Goal: Task Accomplishment & Management: Manage account settings

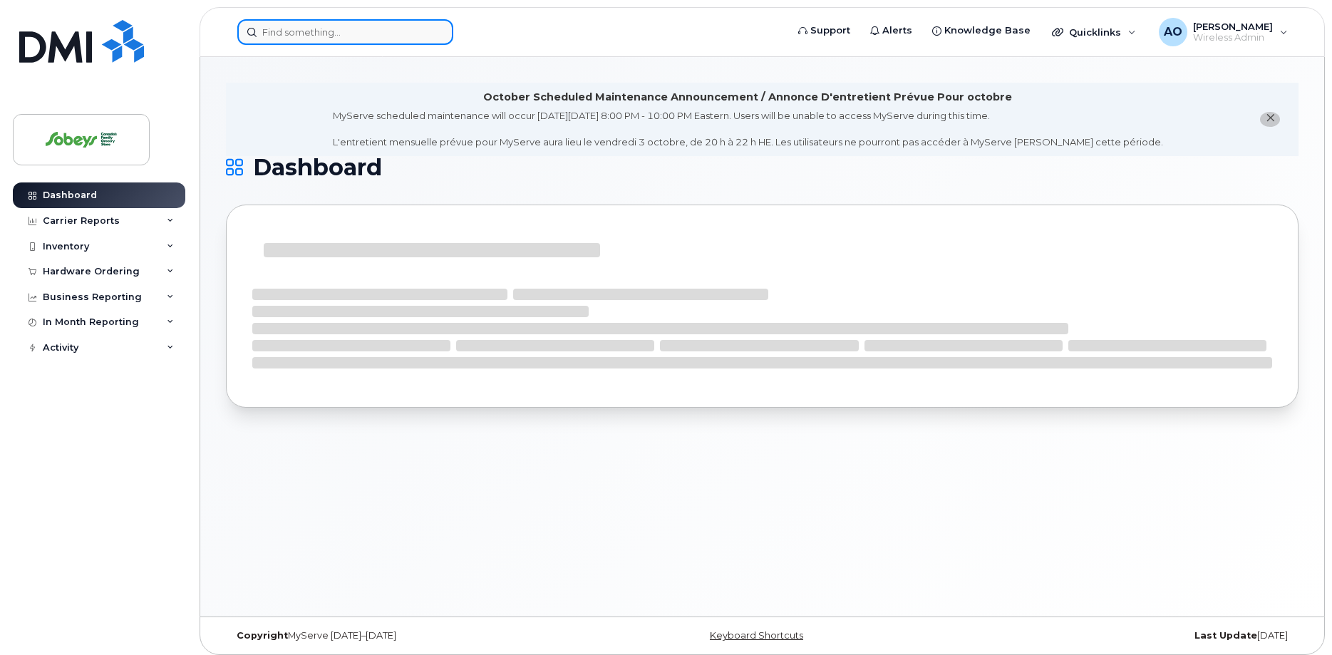
click at [339, 19] on input at bounding box center [345, 32] width 216 height 26
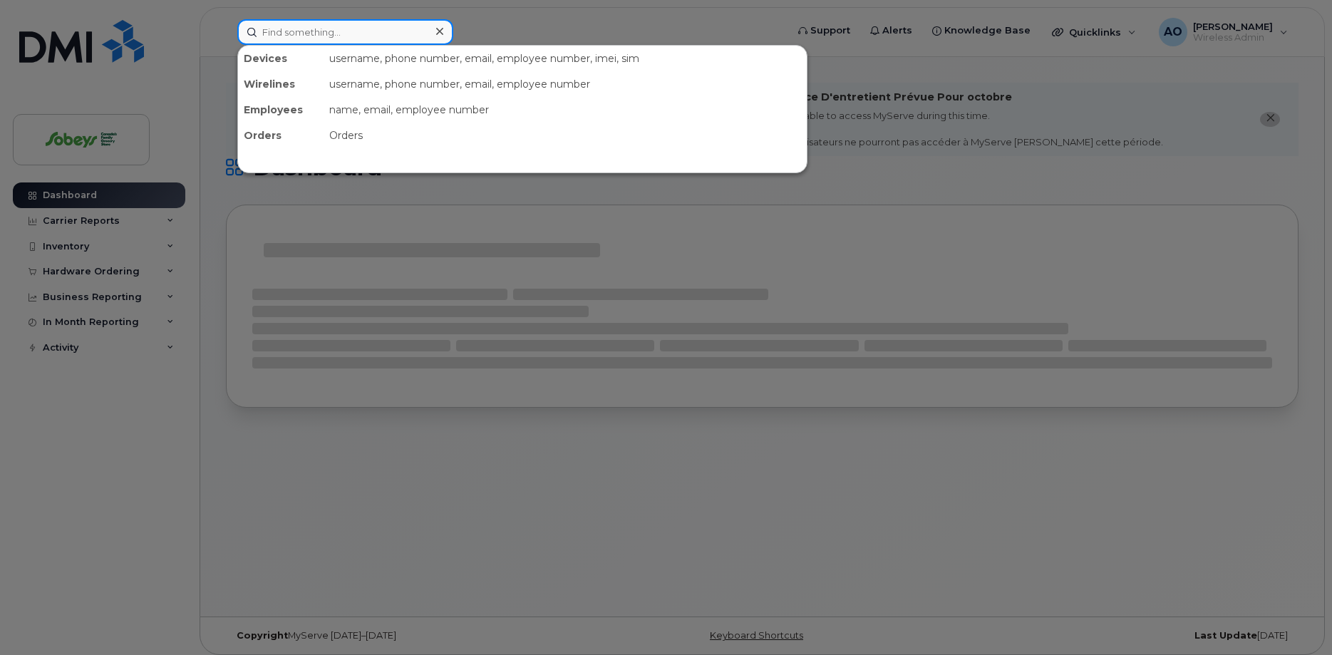
paste input "902-237-2821"
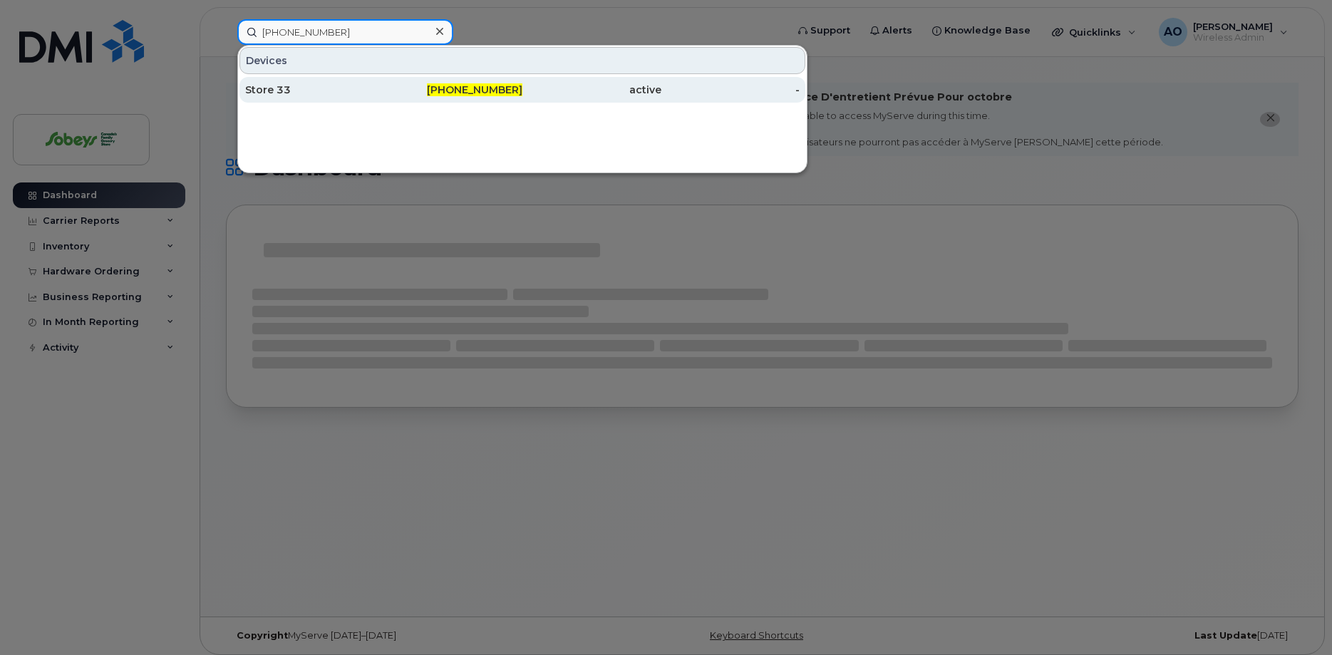
type input "902-237-2821"
click at [302, 89] on div "Store 33" at bounding box center [314, 90] width 139 height 14
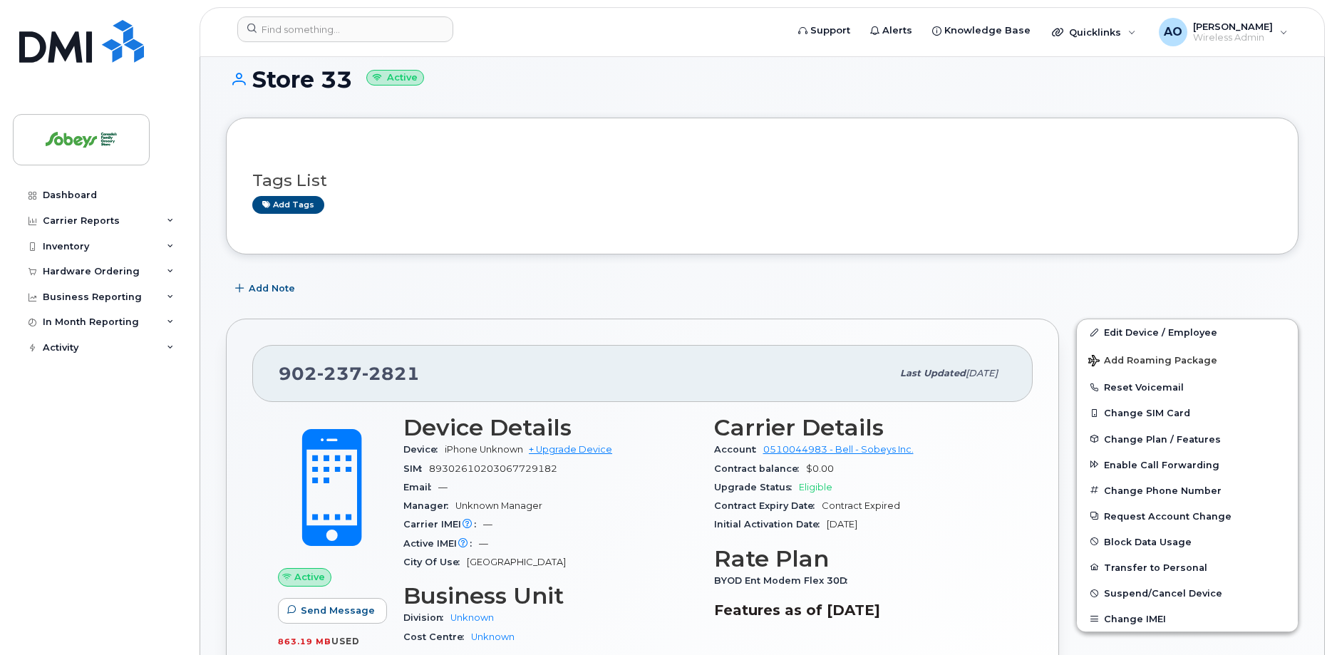
scroll to position [218, 0]
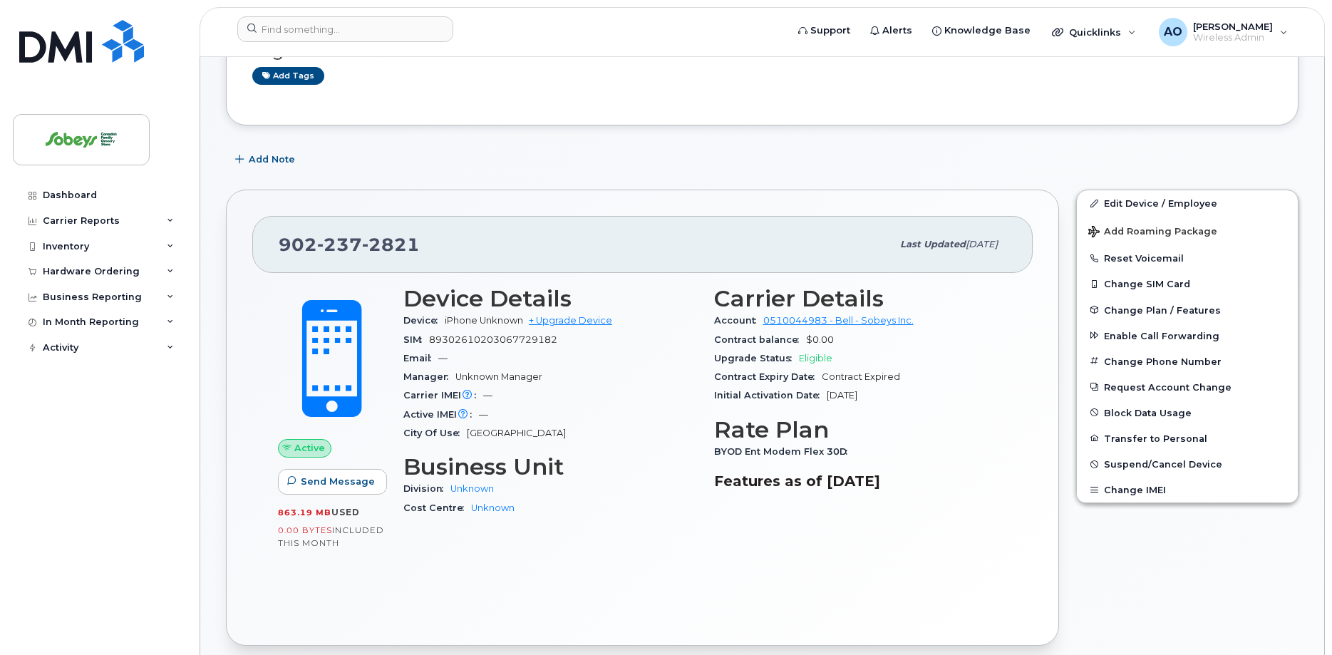
click at [511, 339] on span "89302610203067729182" at bounding box center [493, 339] width 128 height 11
copy div "89302610203067729182"
drag, startPoint x: 1173, startPoint y: 207, endPoint x: 752, endPoint y: 354, distance: 446.1
click at [1174, 207] on link "Edit Device / Employee" at bounding box center [1187, 203] width 221 height 26
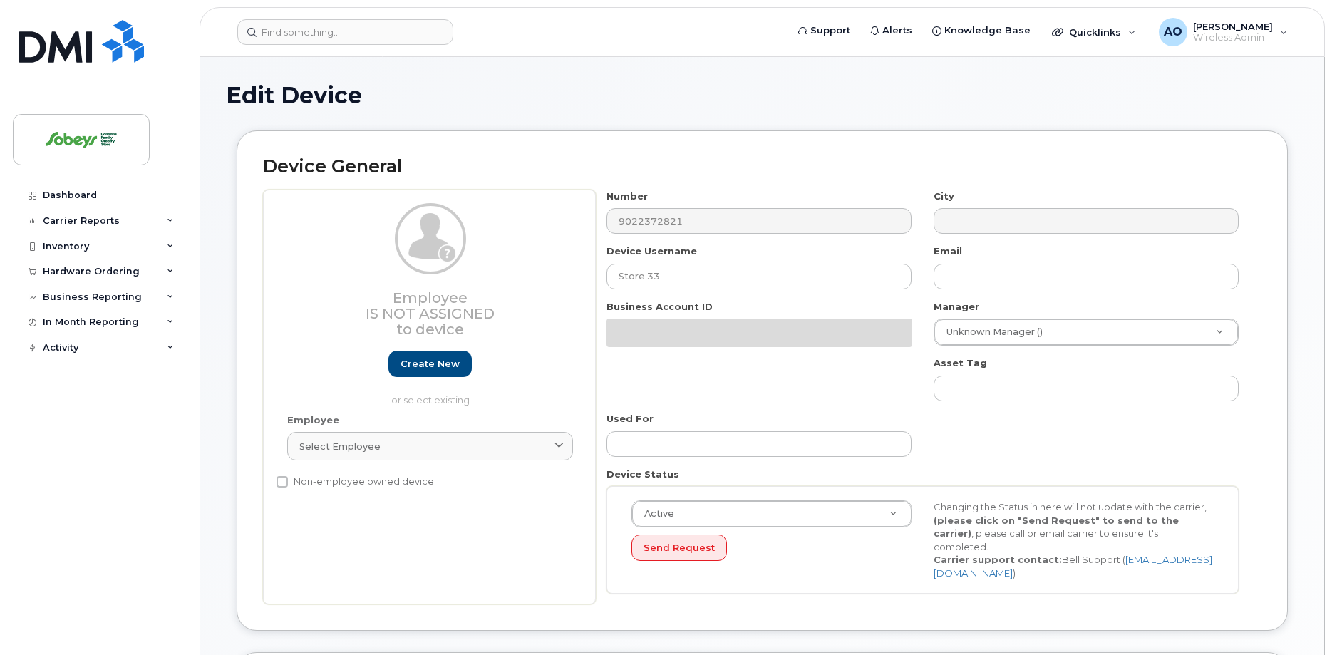
select select "17270599"
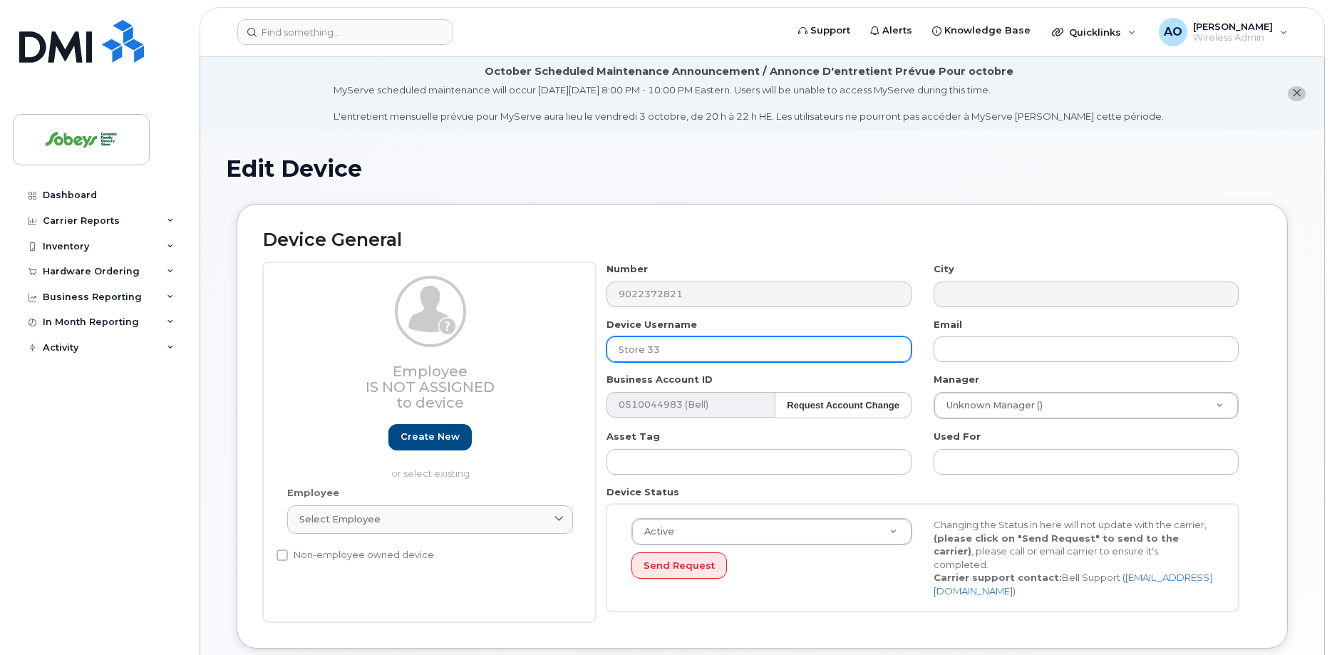
drag, startPoint x: 616, startPoint y: 347, endPoint x: 569, endPoint y: 347, distance: 47.0
click at [607, 347] on input "Store 33" at bounding box center [759, 349] width 305 height 26
paste input "4955"
click at [688, 345] on input "4955" at bounding box center [759, 349] width 305 height 26
paste input "Safeway"
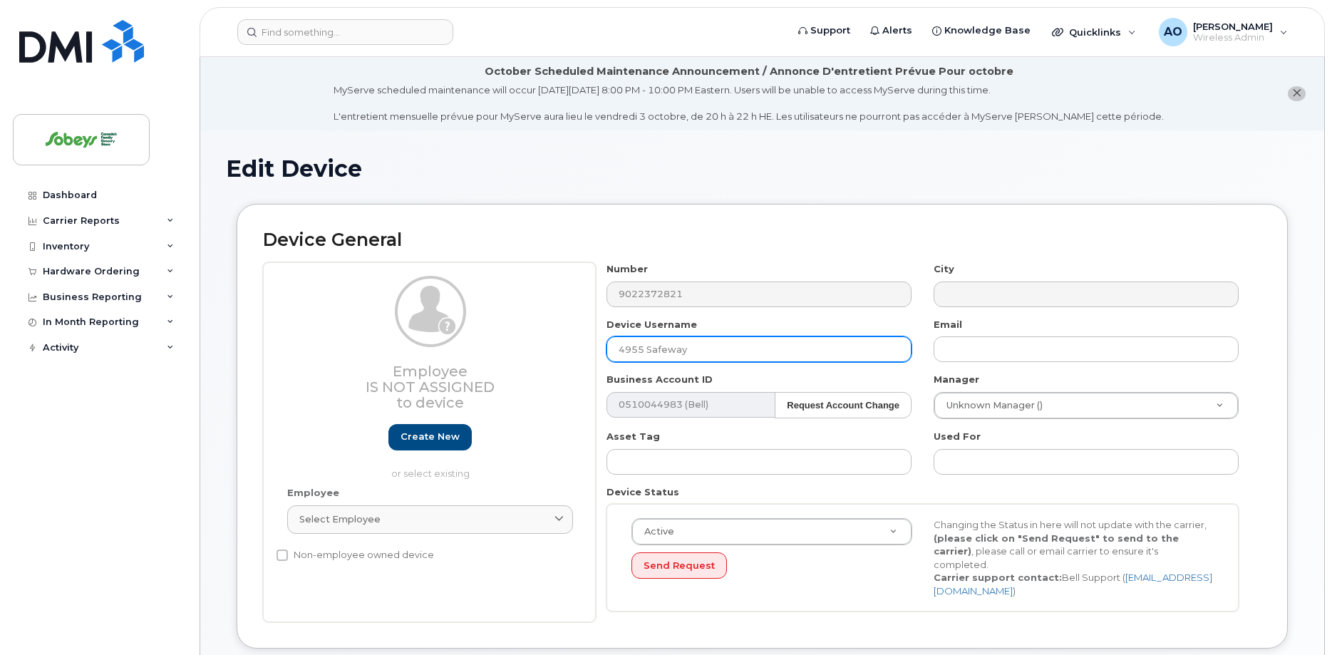
click at [706, 349] on input "4955 Safeway" at bounding box center [759, 349] width 305 height 26
paste input "Penticton"
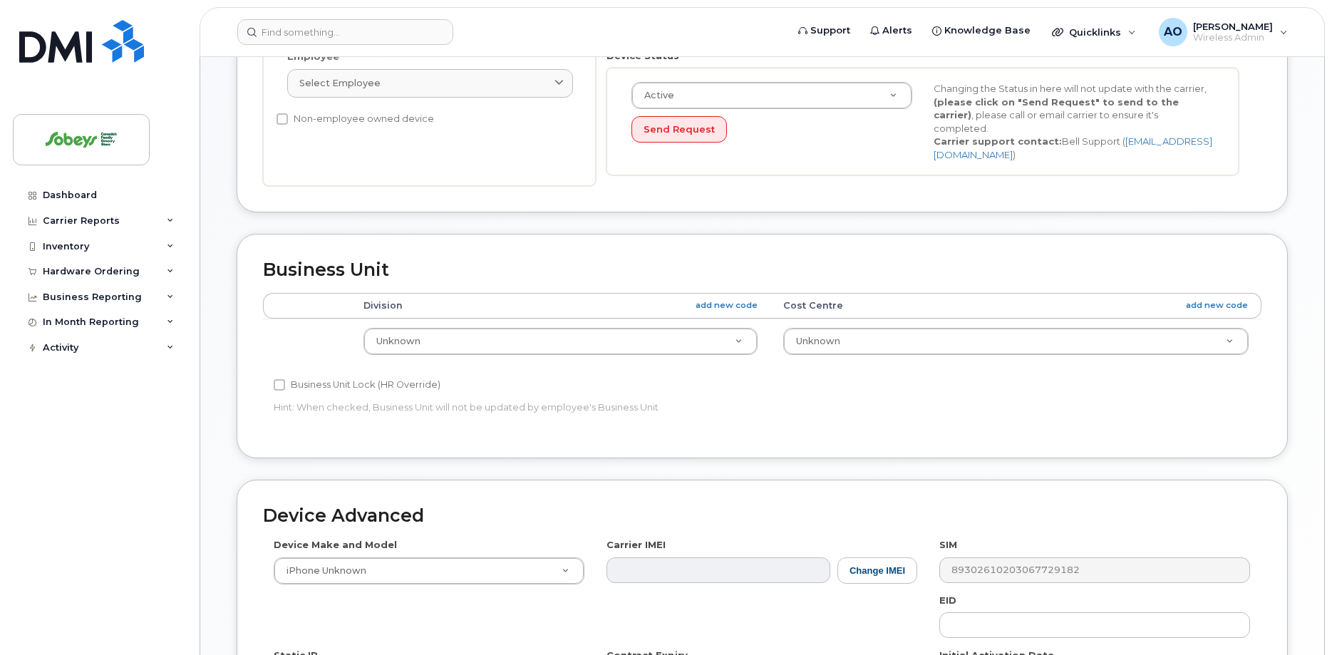
scroll to position [673, 0]
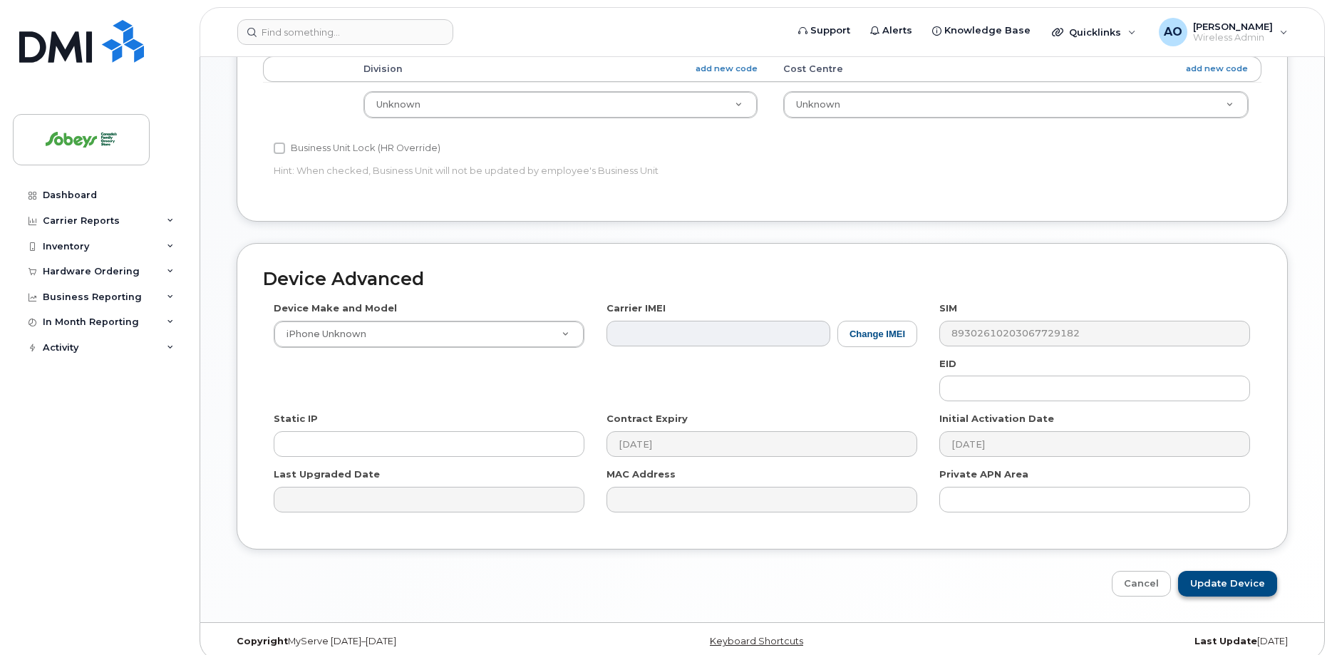
type input "4955 Safeway Penticton"
click at [1217, 572] on input "Update Device" at bounding box center [1227, 584] width 99 height 26
type input "Saving..."
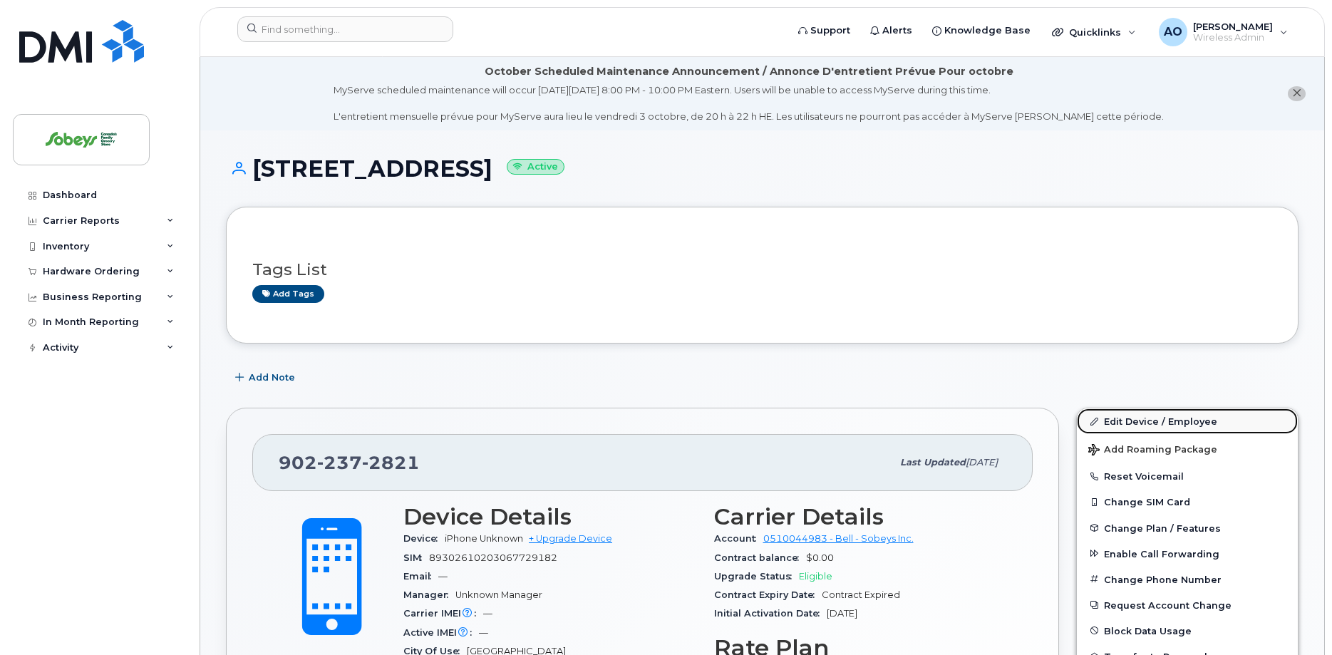
click at [1133, 416] on link "Edit Device / Employee" at bounding box center [1187, 421] width 221 height 26
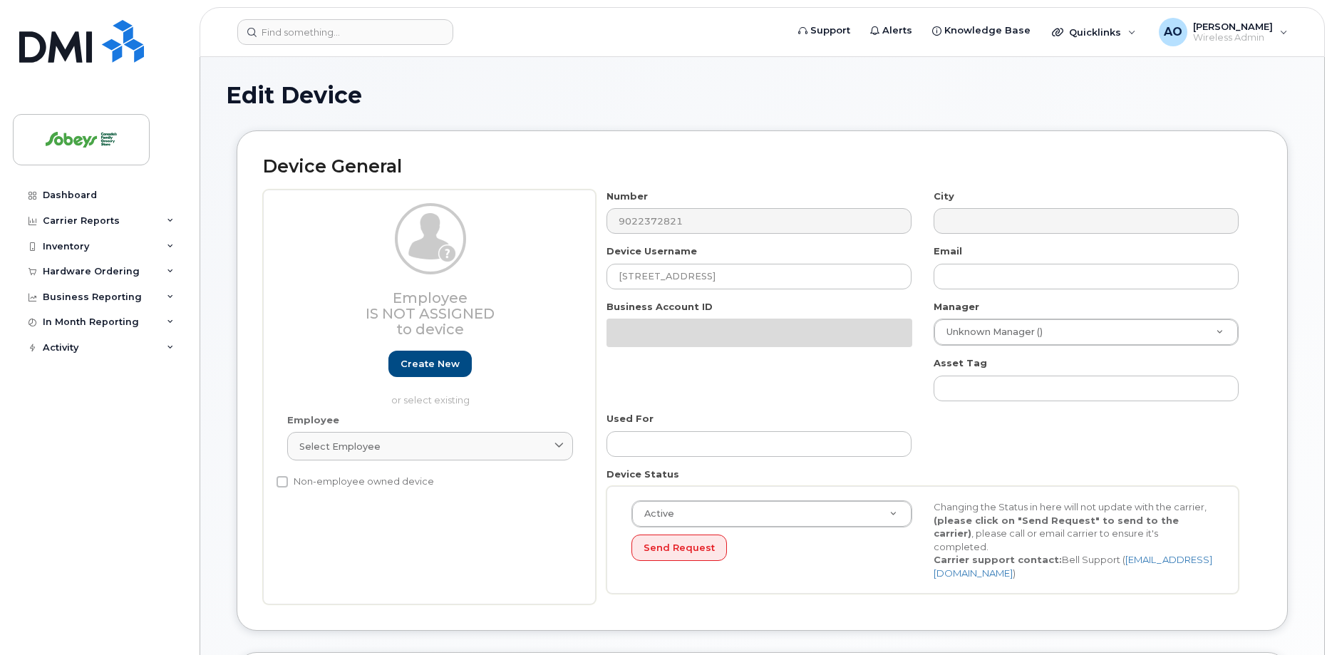
select select "17270599"
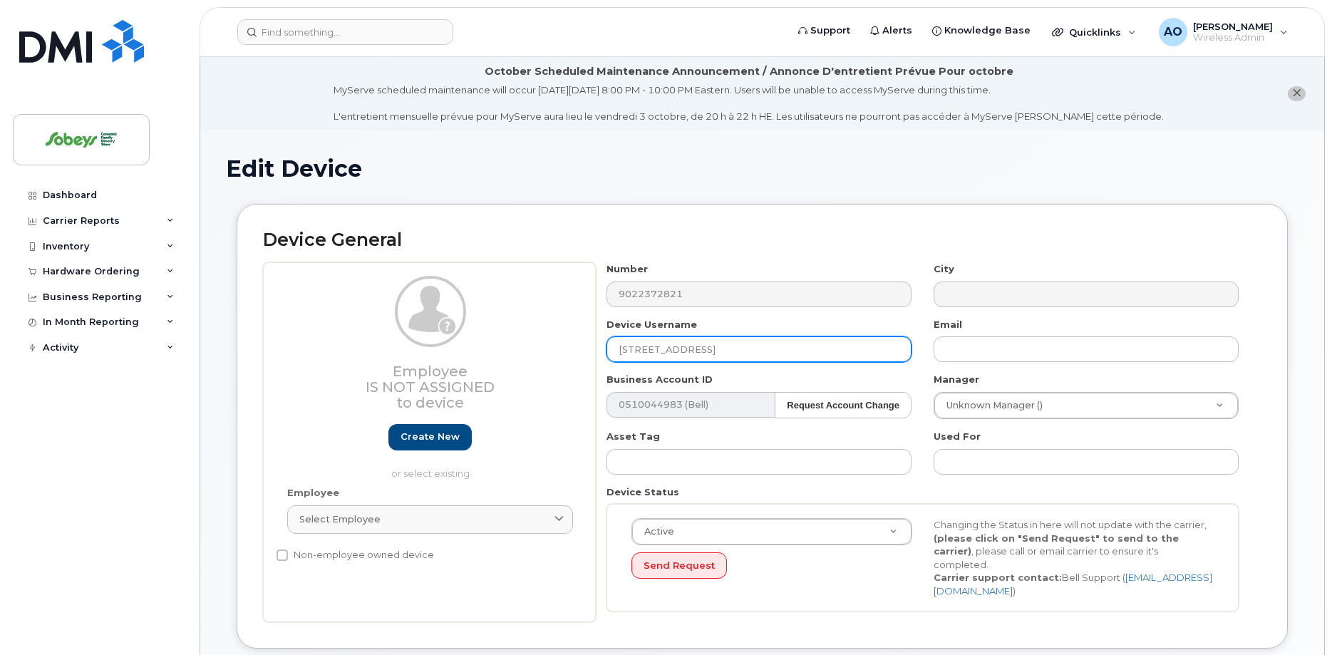
click at [738, 355] on input "[STREET_ADDRESS]" at bounding box center [759, 349] width 305 height 26
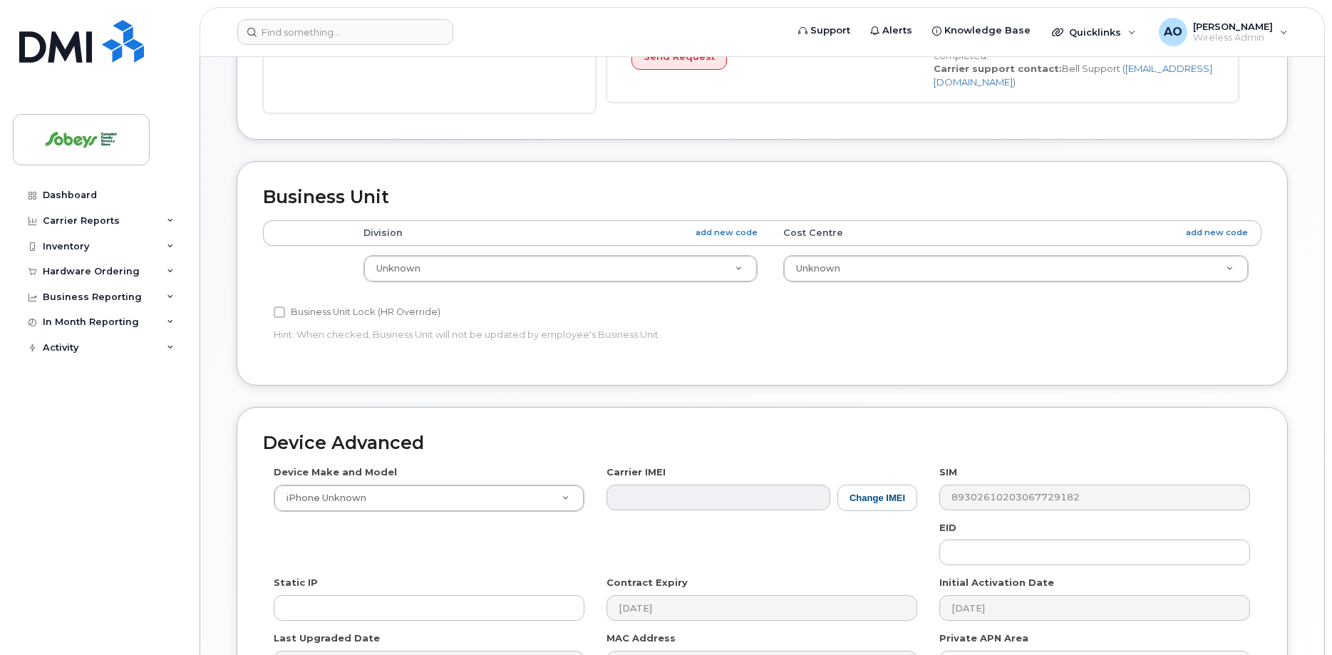
scroll to position [673, 0]
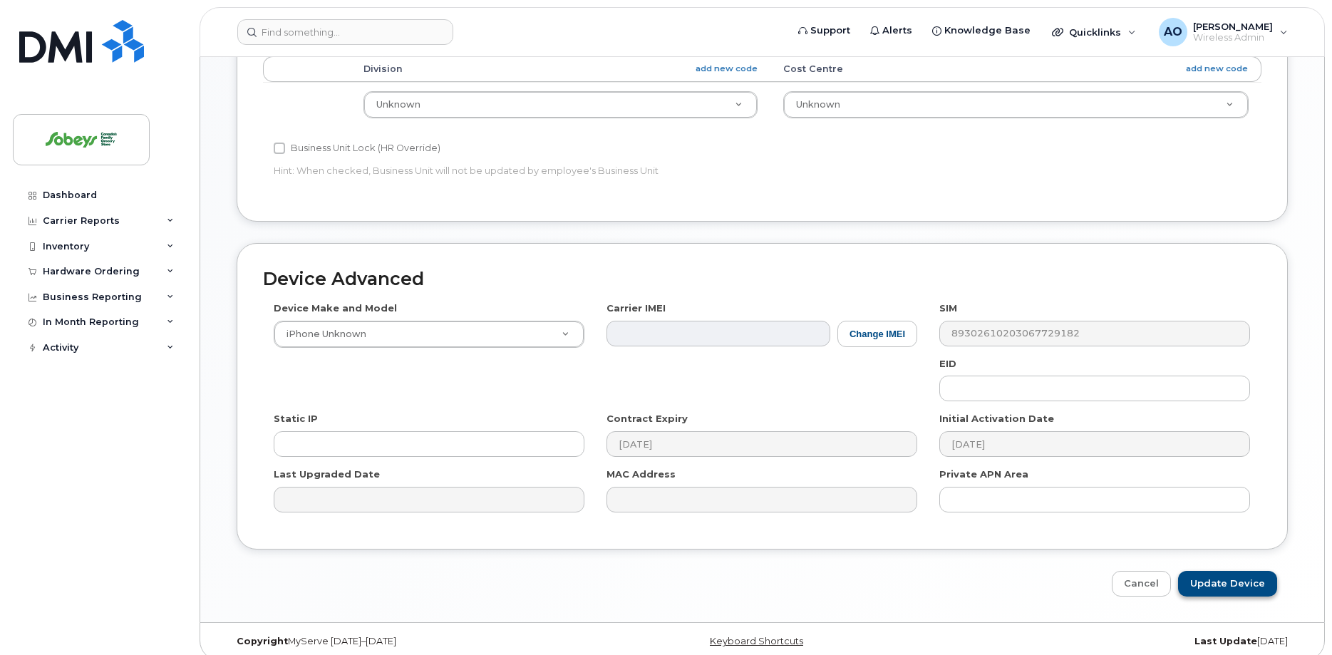
type input "4955 Safeway Penticton LTE"
click at [1231, 572] on input "Update Device" at bounding box center [1227, 584] width 99 height 26
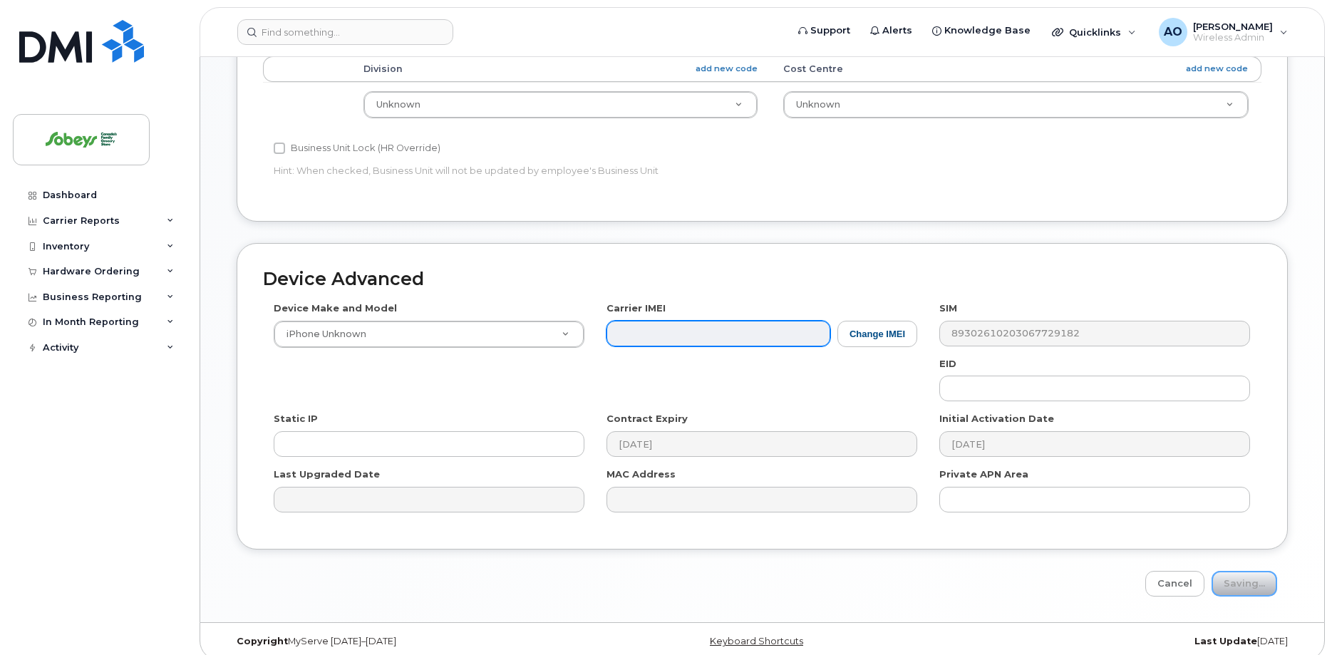
type input "Saving..."
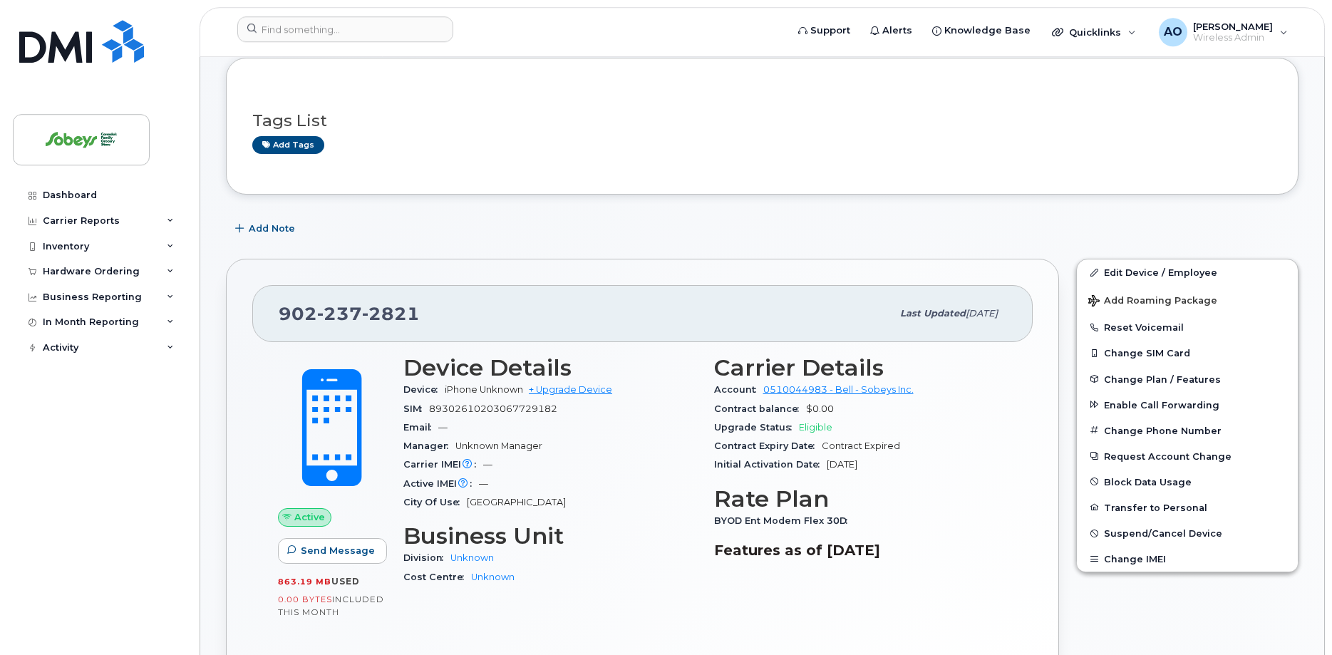
scroll to position [145, 0]
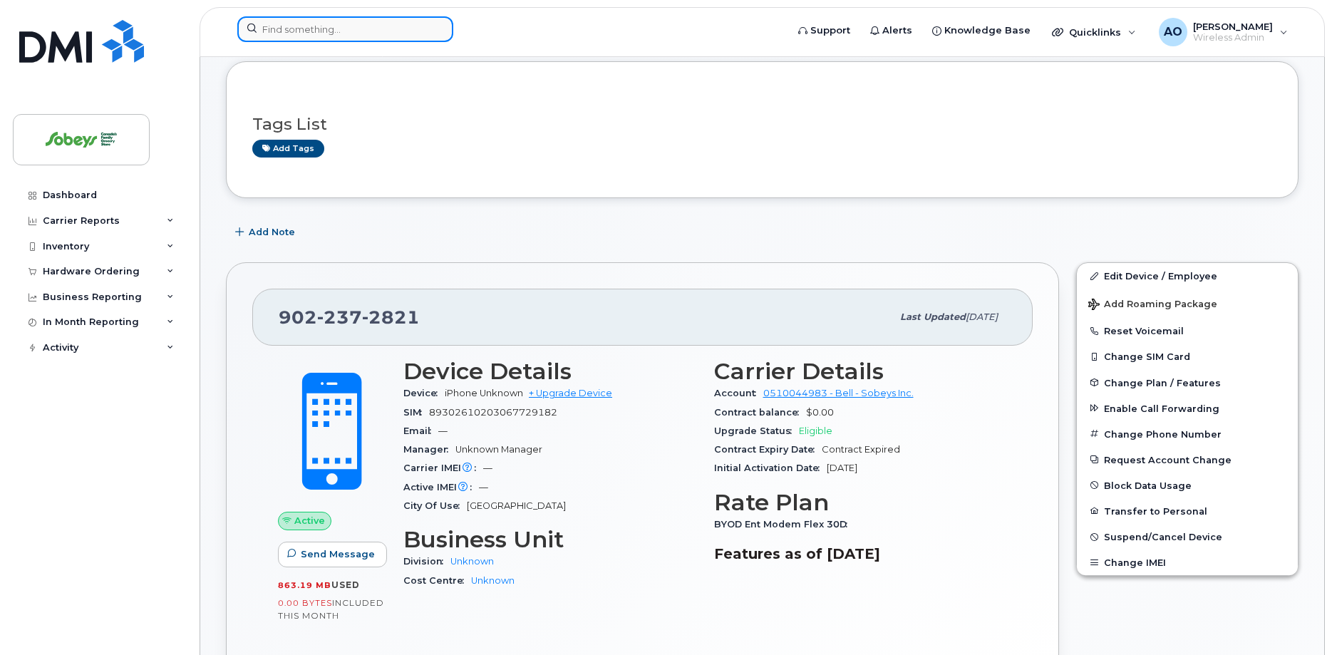
click at [389, 28] on input at bounding box center [345, 29] width 216 height 26
paste input "902-220-4245"
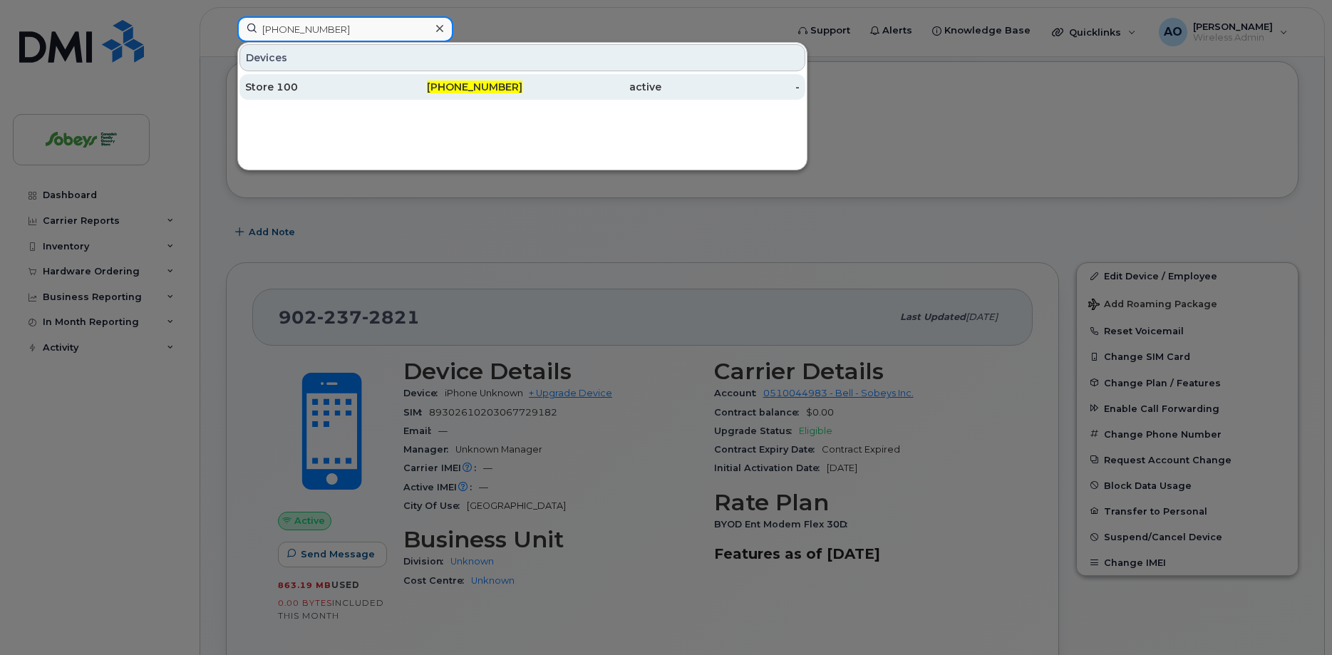
type input "902-220-4245"
click at [282, 86] on div "Store 100" at bounding box center [314, 87] width 139 height 14
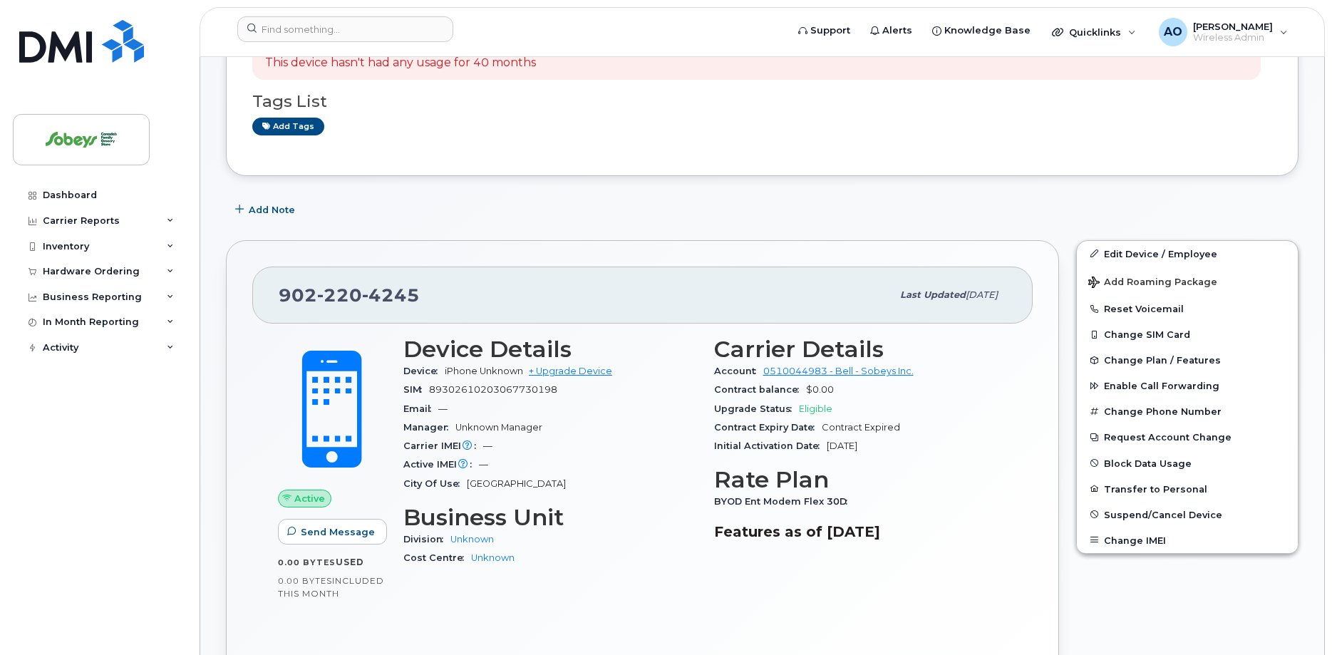
scroll to position [218, 0]
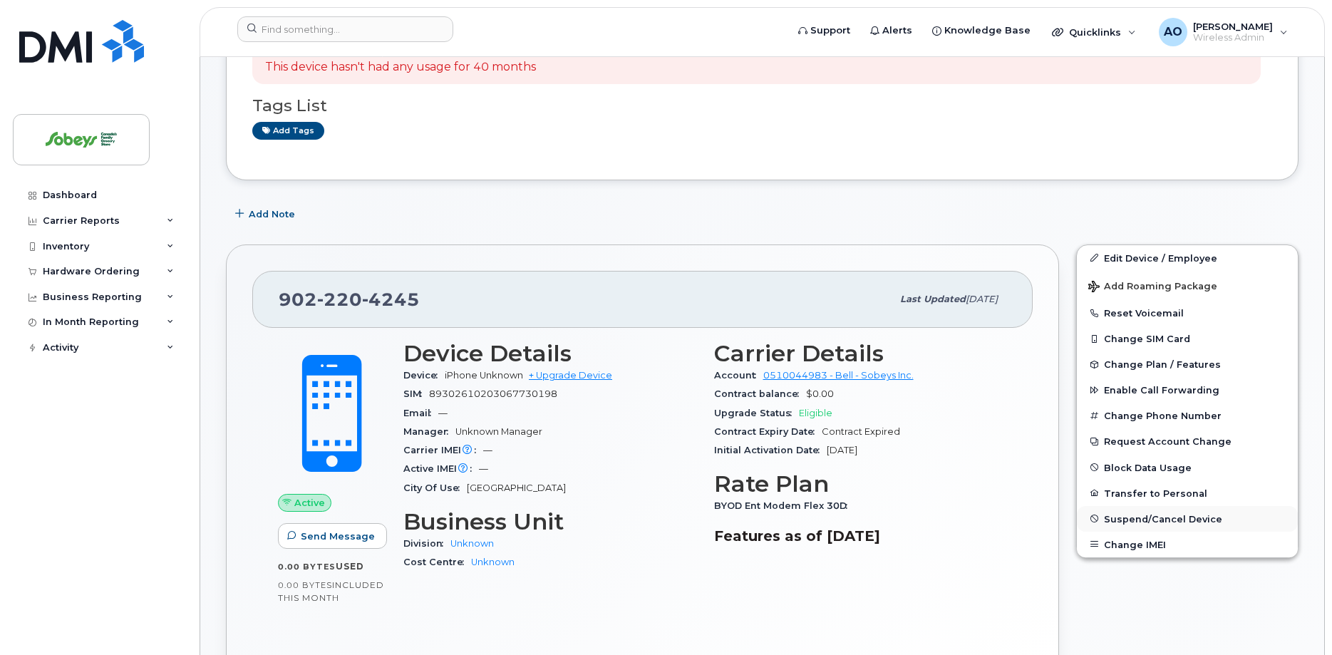
click at [1182, 515] on span "Suspend/Cancel Device" at bounding box center [1163, 518] width 118 height 11
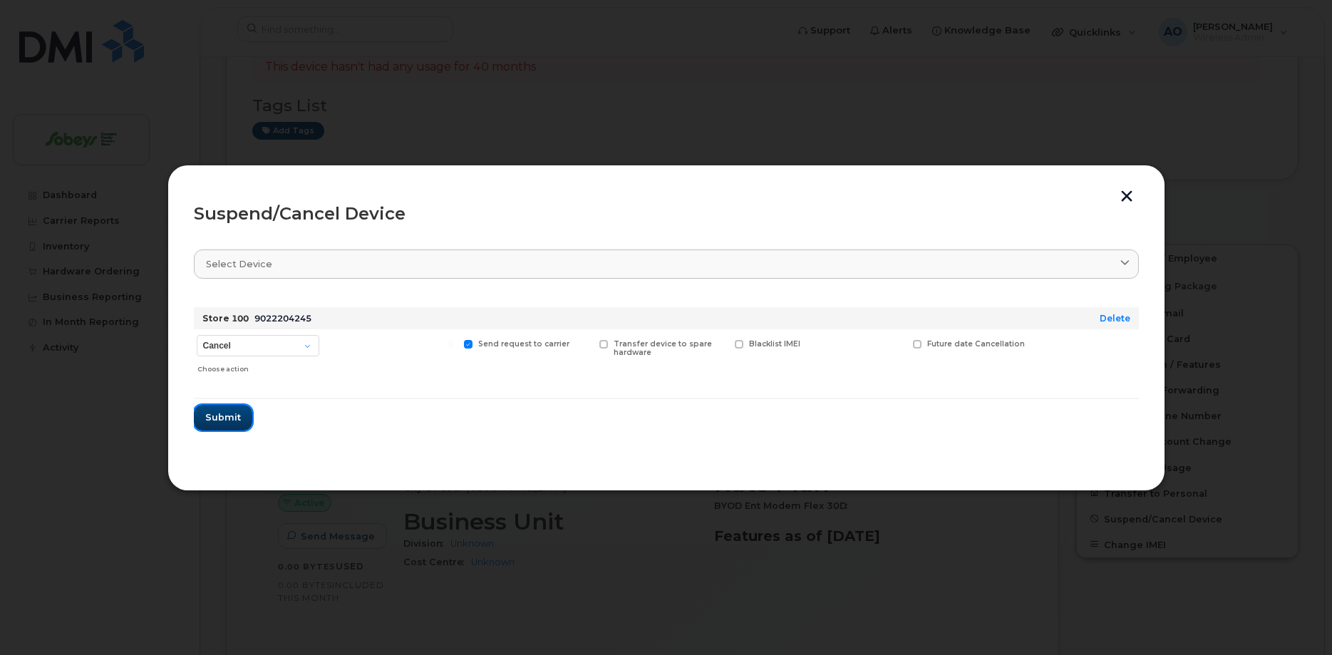
click at [222, 422] on span "Submit" at bounding box center [223, 418] width 36 height 14
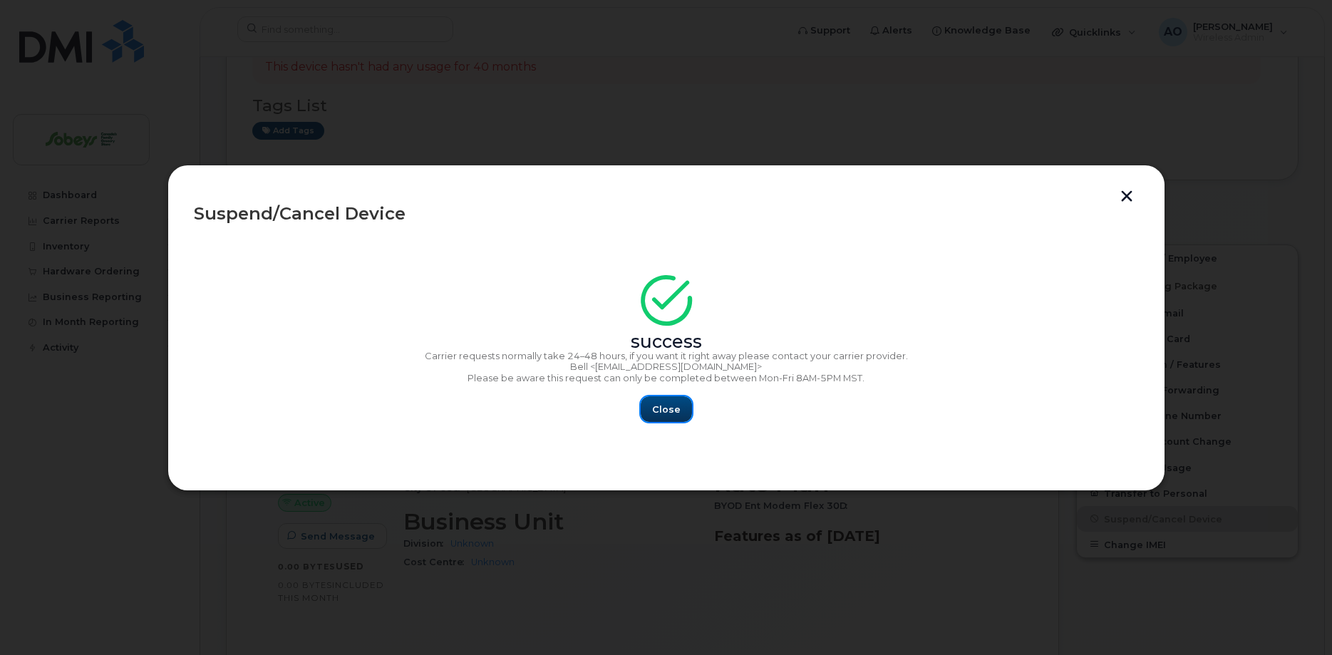
click at [668, 416] on span "Close" at bounding box center [666, 410] width 29 height 14
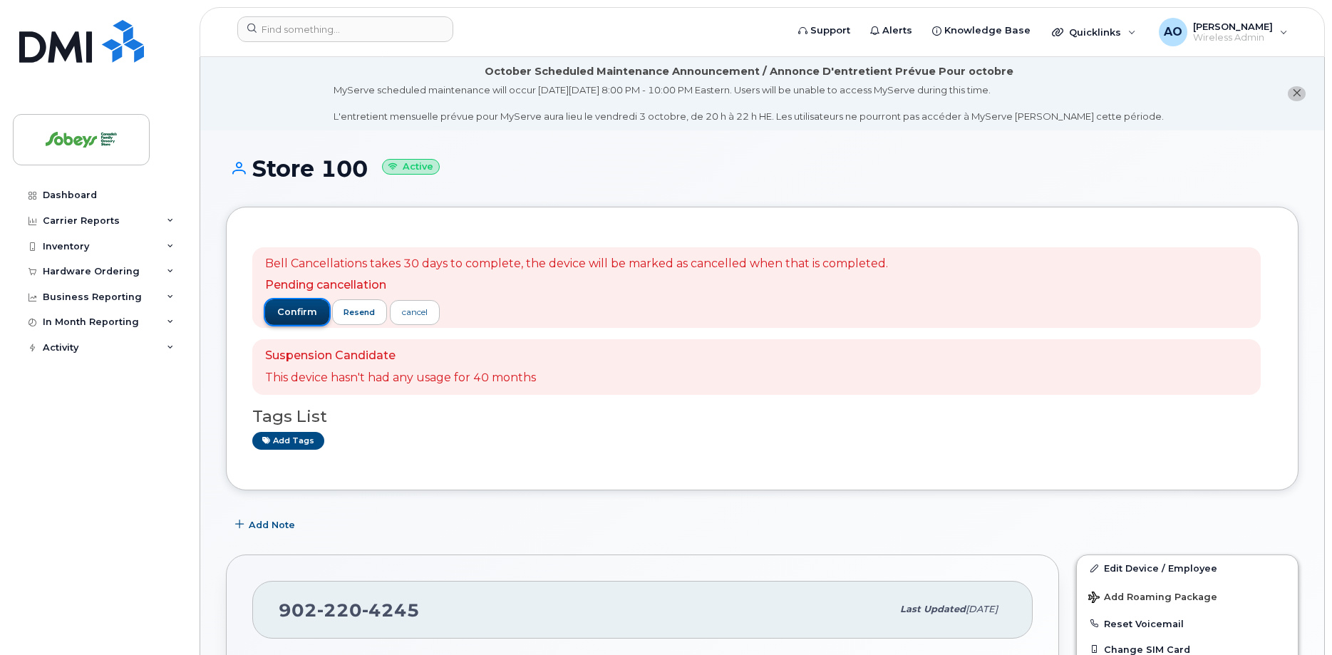
click at [303, 314] on span "confirm" at bounding box center [297, 312] width 40 height 13
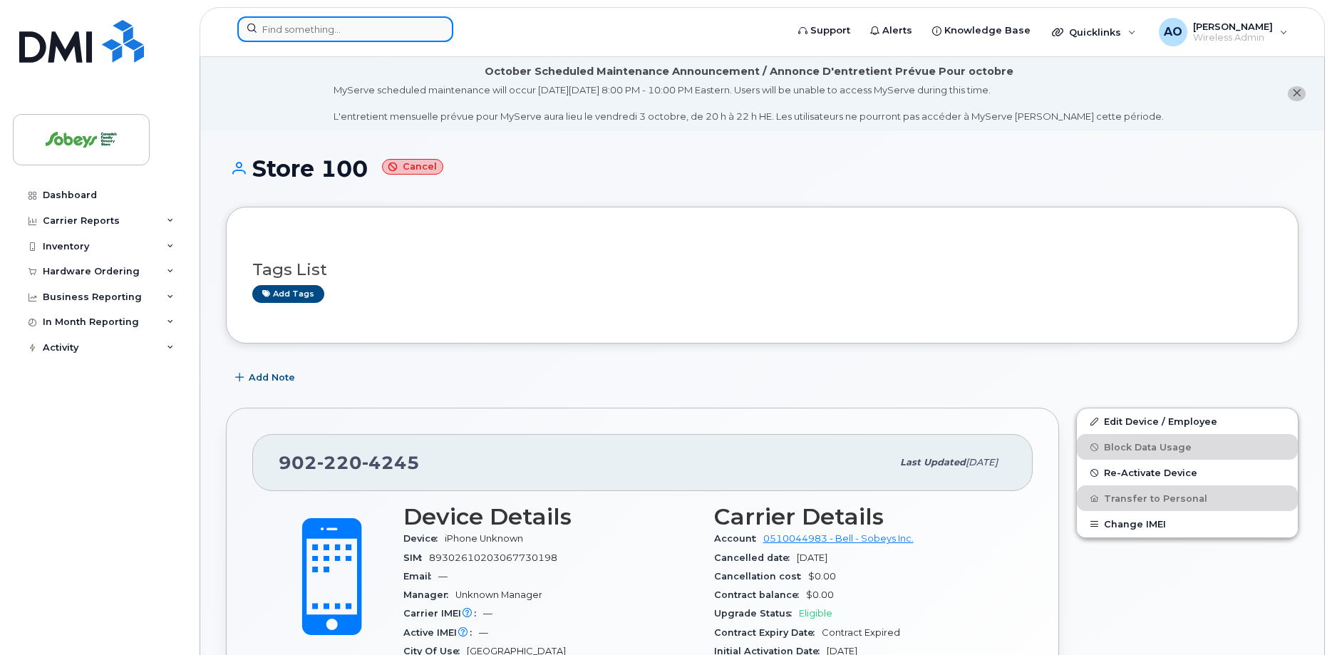
click at [329, 31] on input at bounding box center [345, 29] width 216 height 26
paste input "[PHONE_NUMBER]"
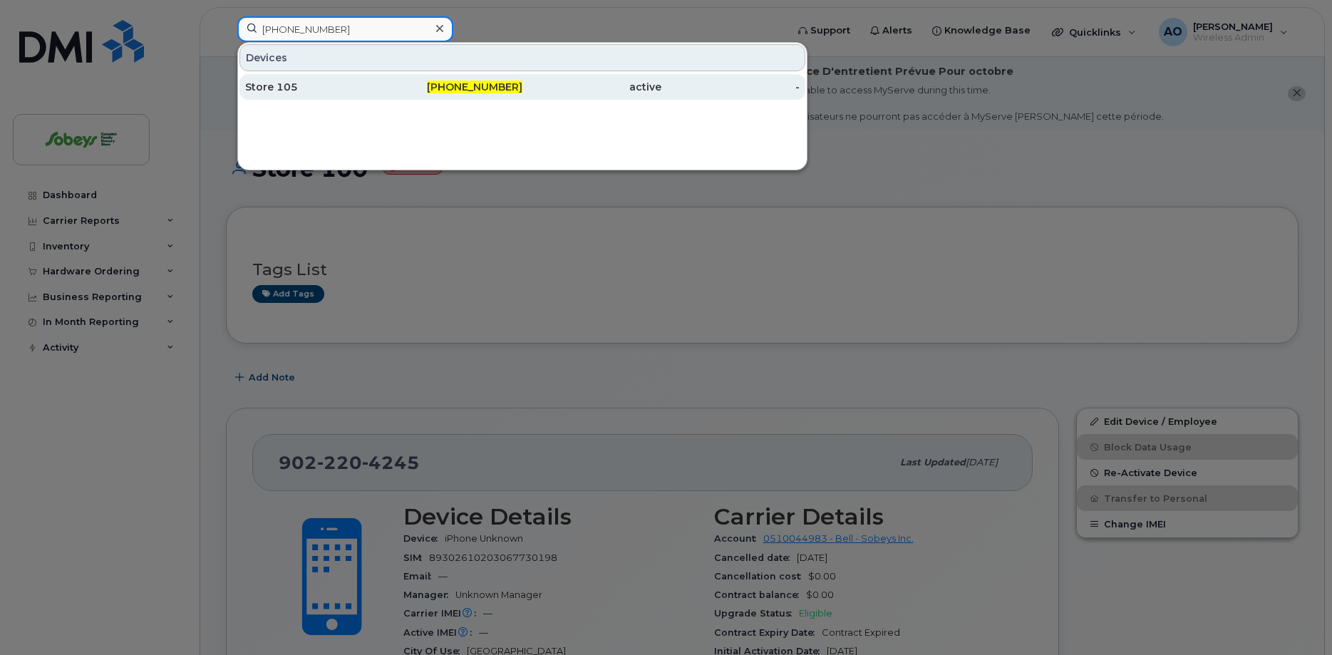
type input "[PHONE_NUMBER]"
click at [306, 86] on div "Store 105" at bounding box center [314, 87] width 139 height 14
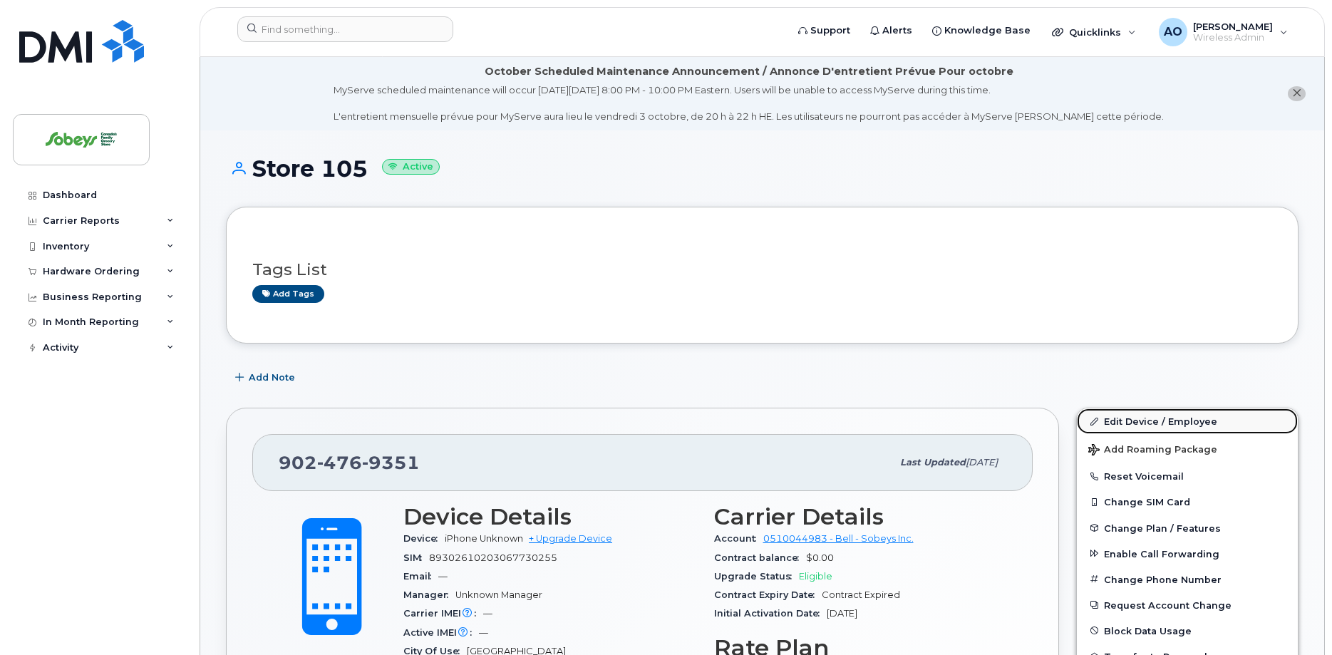
drag, startPoint x: 1174, startPoint y: 418, endPoint x: 391, endPoint y: 280, distance: 795.4
click at [1172, 418] on link "Edit Device / Employee" at bounding box center [1187, 421] width 221 height 26
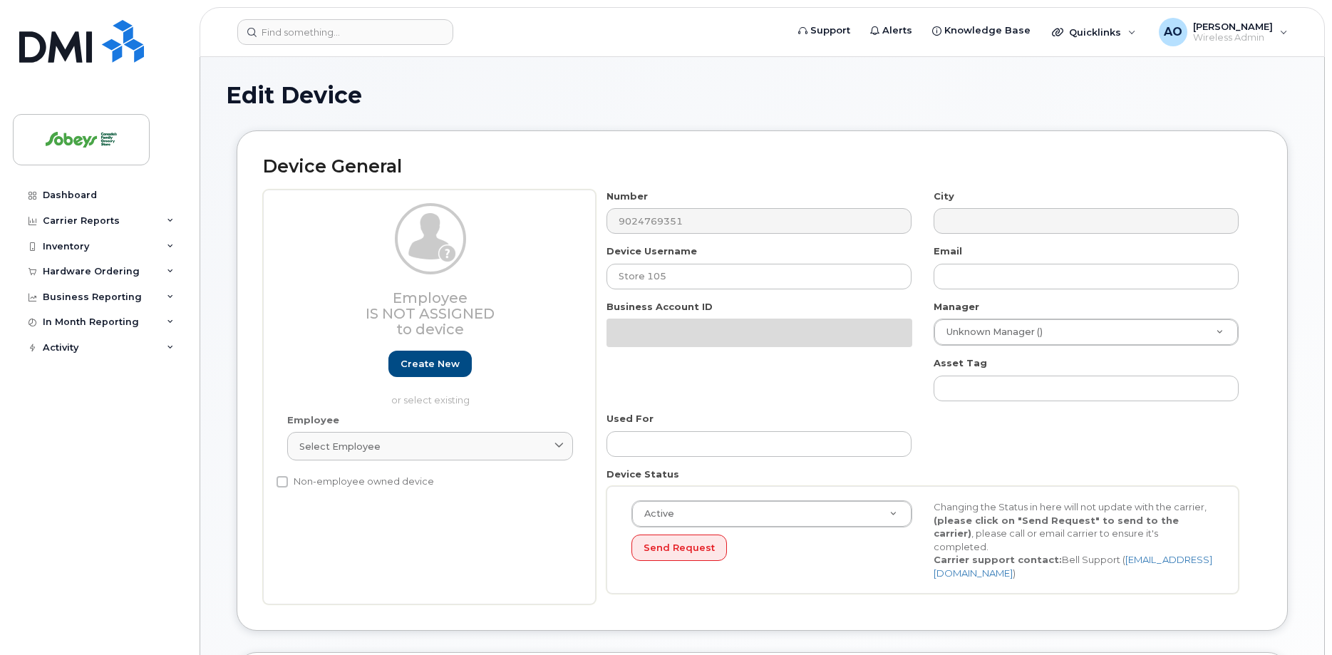
select select "17270599"
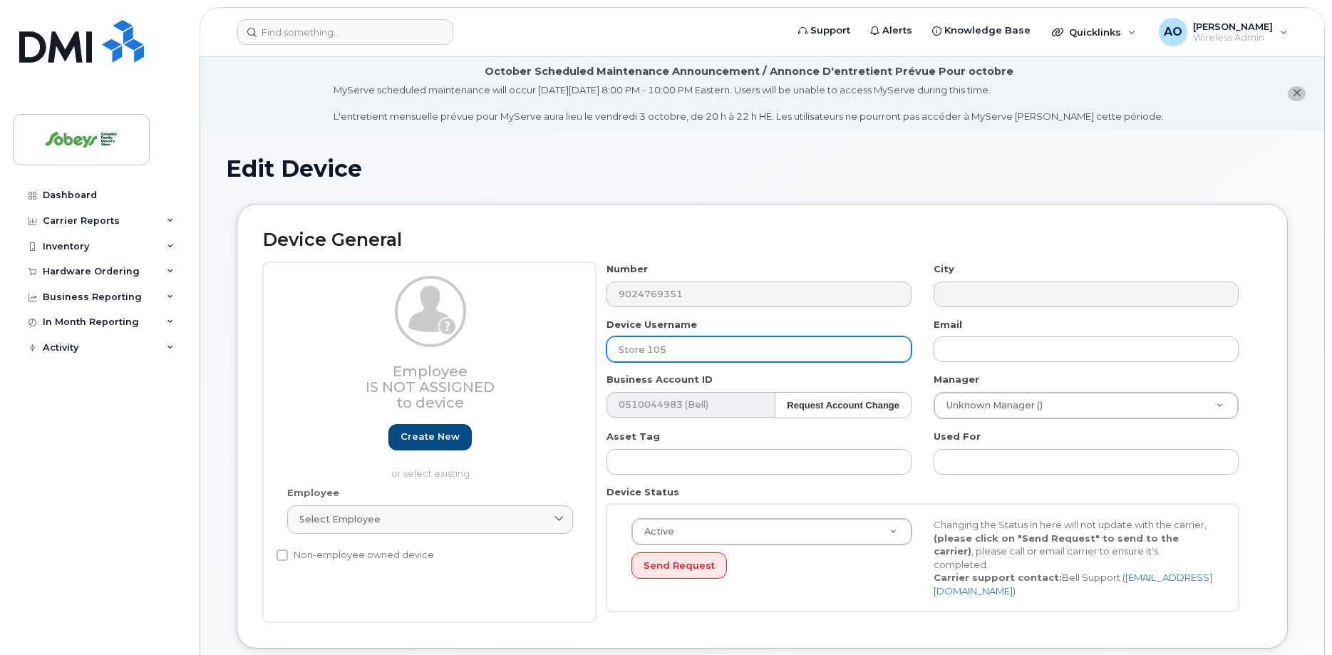
click at [717, 351] on input "Store 105" at bounding box center [759, 349] width 305 height 26
click at [676, 351] on input "Store 105" at bounding box center [759, 349] width 305 height 26
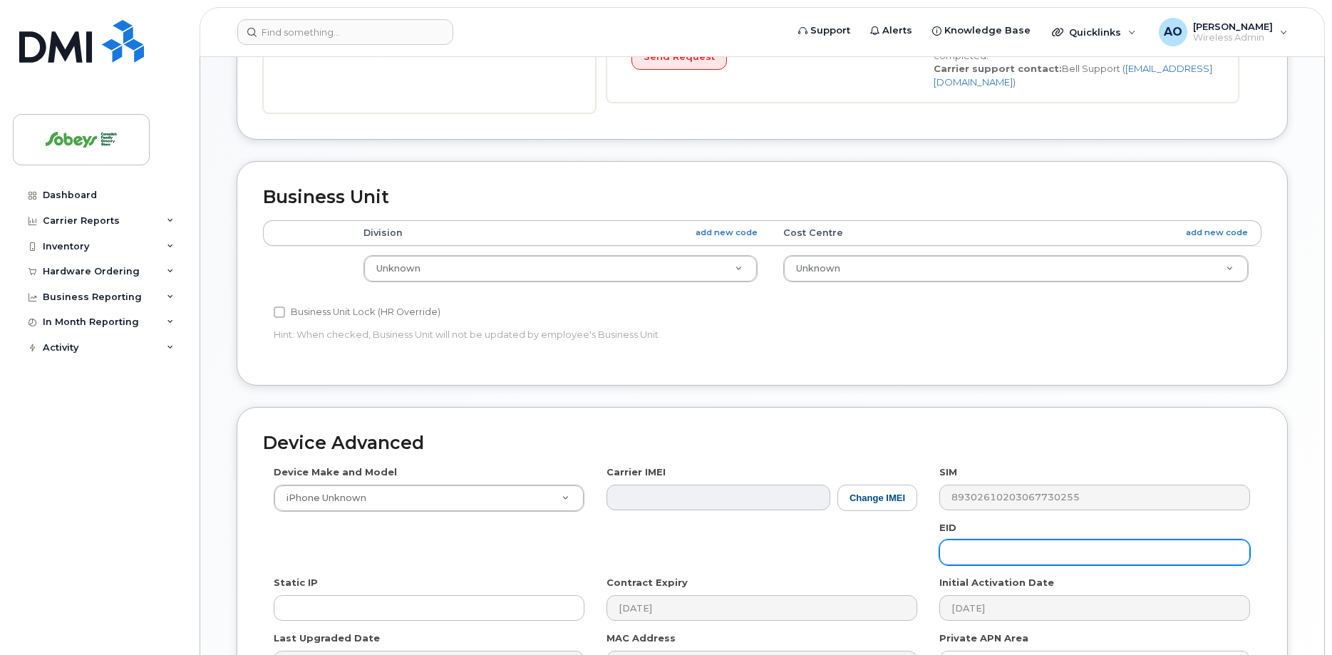
scroll to position [673, 0]
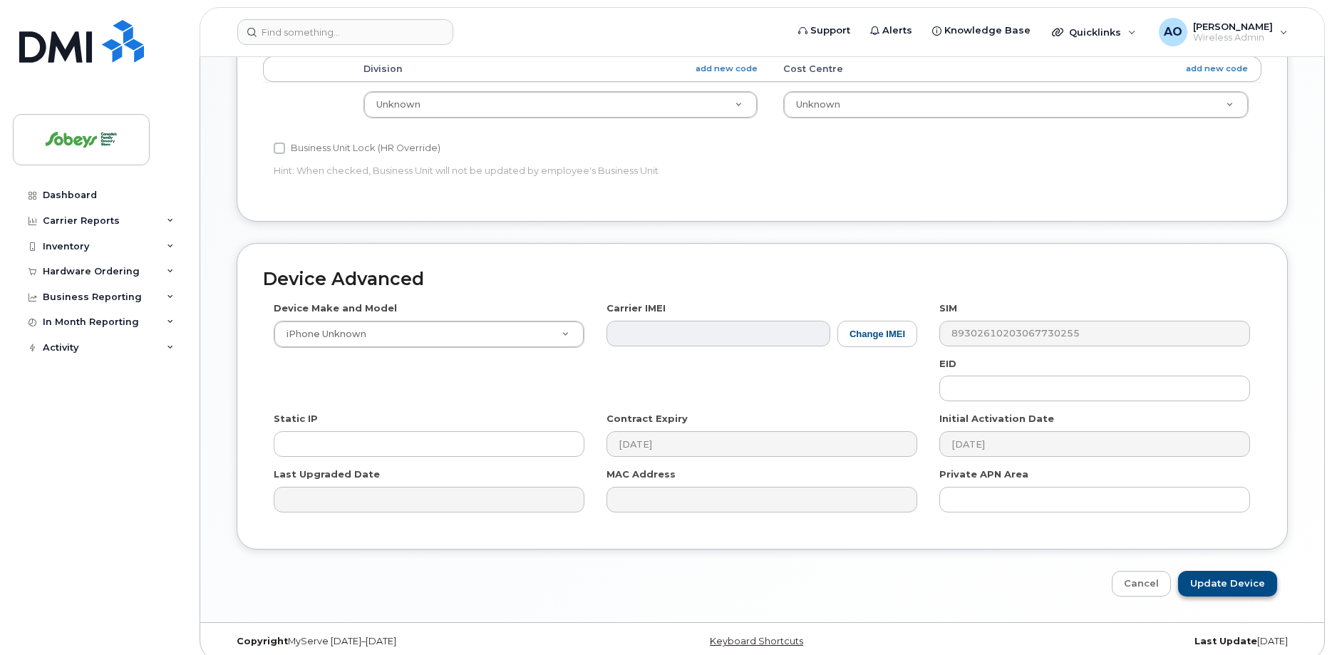
type input "Store 105 LTE"
click at [1207, 571] on input "Update Device" at bounding box center [1227, 584] width 99 height 26
type input "Saving..."
